Goal: Task Accomplishment & Management: Complete application form

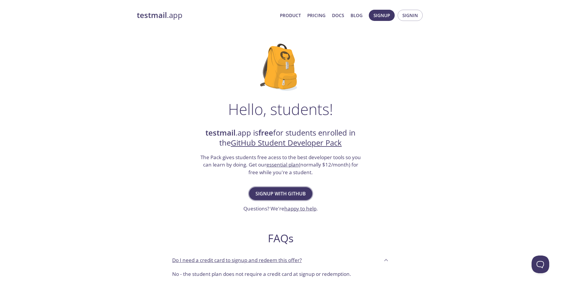
click at [281, 192] on span "Signup with GitHub" at bounding box center [281, 193] width 50 height 8
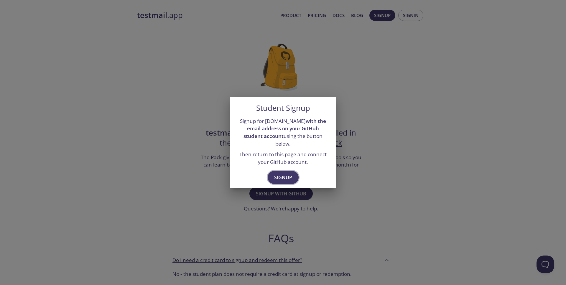
click at [283, 173] on span "Signup" at bounding box center [283, 177] width 18 height 8
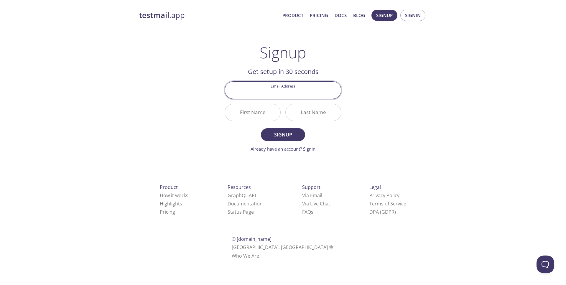
click at [285, 93] on input "Email Address" at bounding box center [283, 90] width 116 height 17
type input "[EMAIL_ADDRESS][DOMAIN_NAME]"
type input "Amin"
type input "Kajeiou"
click at [282, 139] on button "Signup" at bounding box center [283, 134] width 44 height 13
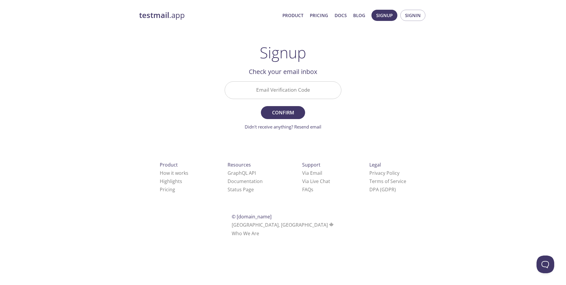
click at [273, 94] on input "Email Verification Code" at bounding box center [283, 90] width 116 height 17
paste input "MBYEYBZ"
type input "MBYEYBZ"
click at [283, 112] on span "Confirm" at bounding box center [282, 112] width 31 height 8
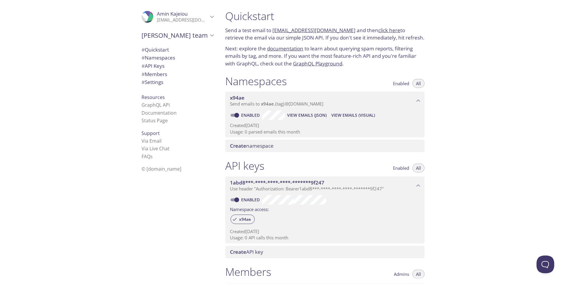
scroll to position [129, 0]
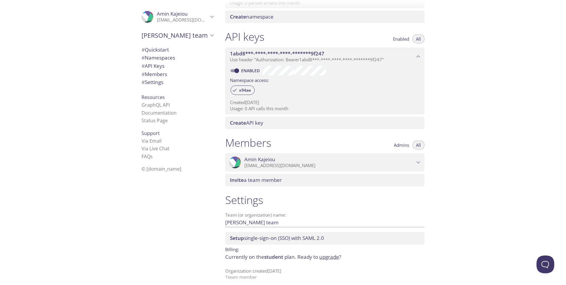
click at [388, 158] on span "Amin Kajeiou" at bounding box center [329, 159] width 170 height 6
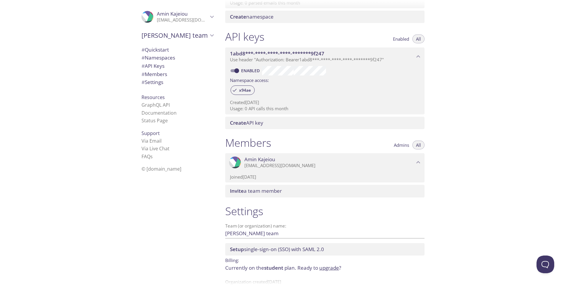
click at [391, 156] on span "Amin Kajeiou" at bounding box center [329, 159] width 170 height 6
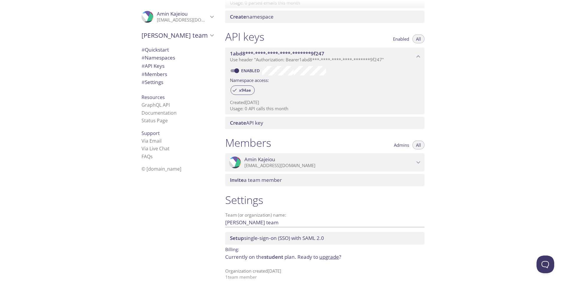
click at [406, 145] on span "Admins" at bounding box center [401, 145] width 15 height 0
click at [416, 145] on span "All" at bounding box center [418, 145] width 5 height 0
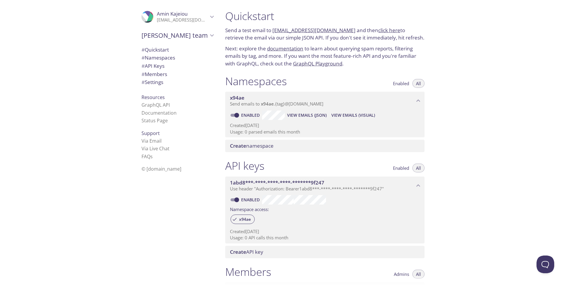
click at [164, 49] on span "# Quickstart" at bounding box center [154, 49] width 27 height 7
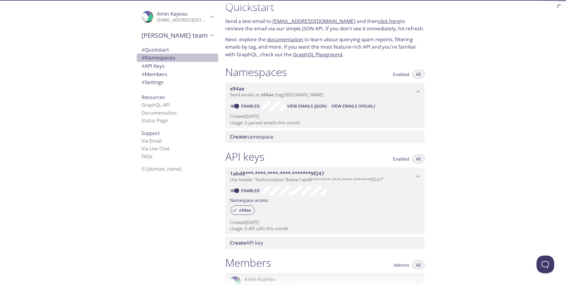
click at [159, 57] on span "# Namespaces" at bounding box center [158, 57] width 34 height 7
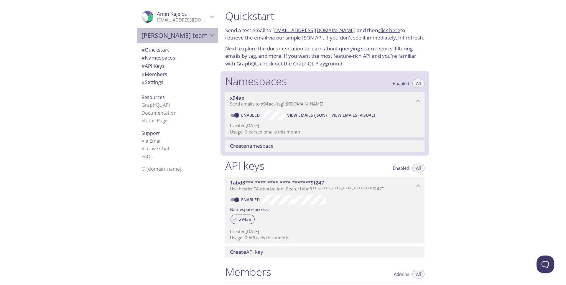
click at [171, 36] on span "Amin's team" at bounding box center [174, 35] width 67 height 8
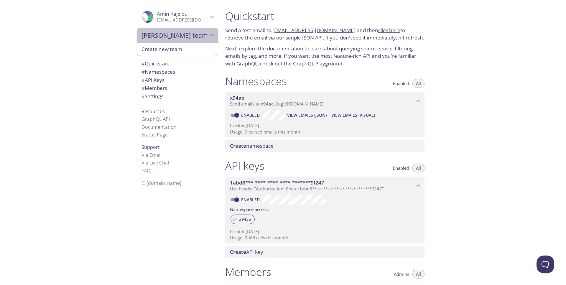
click at [172, 35] on span "Amin's team" at bounding box center [174, 35] width 67 height 8
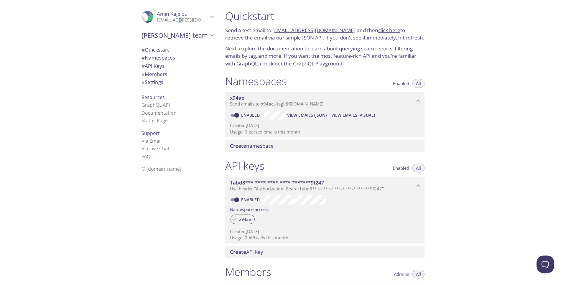
click at [174, 18] on p "[EMAIL_ADDRESS][DOMAIN_NAME]" at bounding box center [182, 20] width 51 height 6
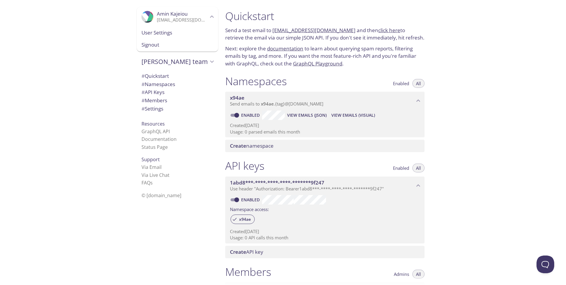
click at [502, 73] on div "Quickstart Send a test email to x94ae.test@inbox.testmail.app and then click he…" at bounding box center [392, 142] width 345 height 285
click at [452, 110] on div "Quickstart Send a test email to x94ae.test@inbox.testmail.app and then click he…" at bounding box center [392, 142] width 345 height 285
